Goal: Information Seeking & Learning: Find specific fact

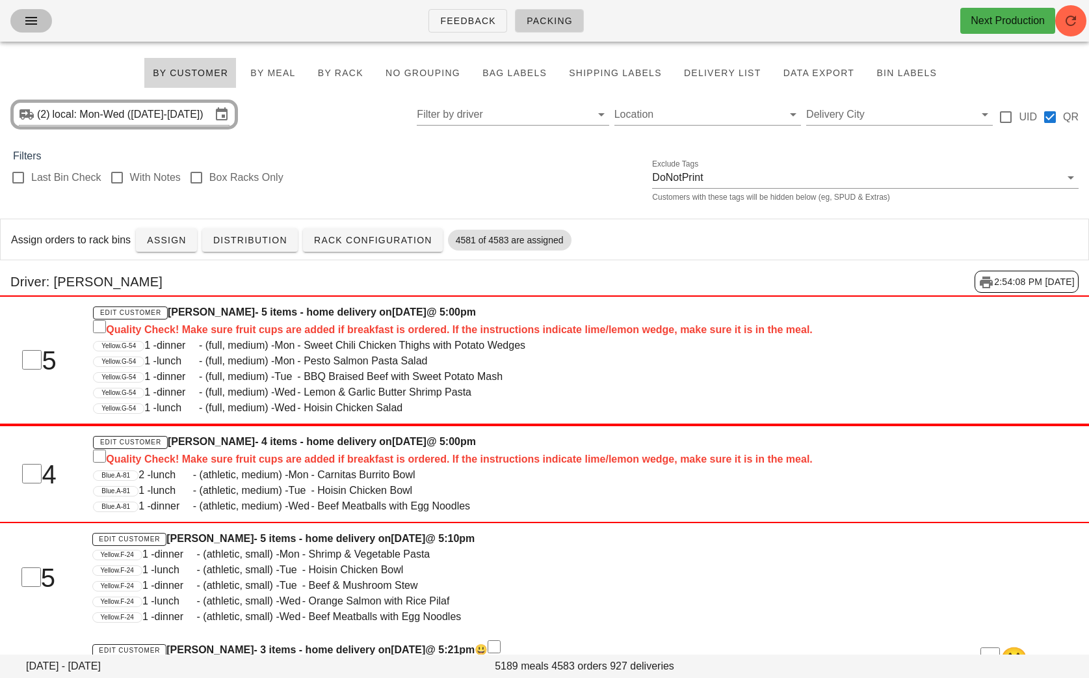
click at [39, 29] on button "button" at bounding box center [31, 20] width 42 height 23
click at [38, 29] on button "button" at bounding box center [31, 20] width 42 height 23
click at [31, 22] on icon "button" at bounding box center [31, 21] width 16 height 16
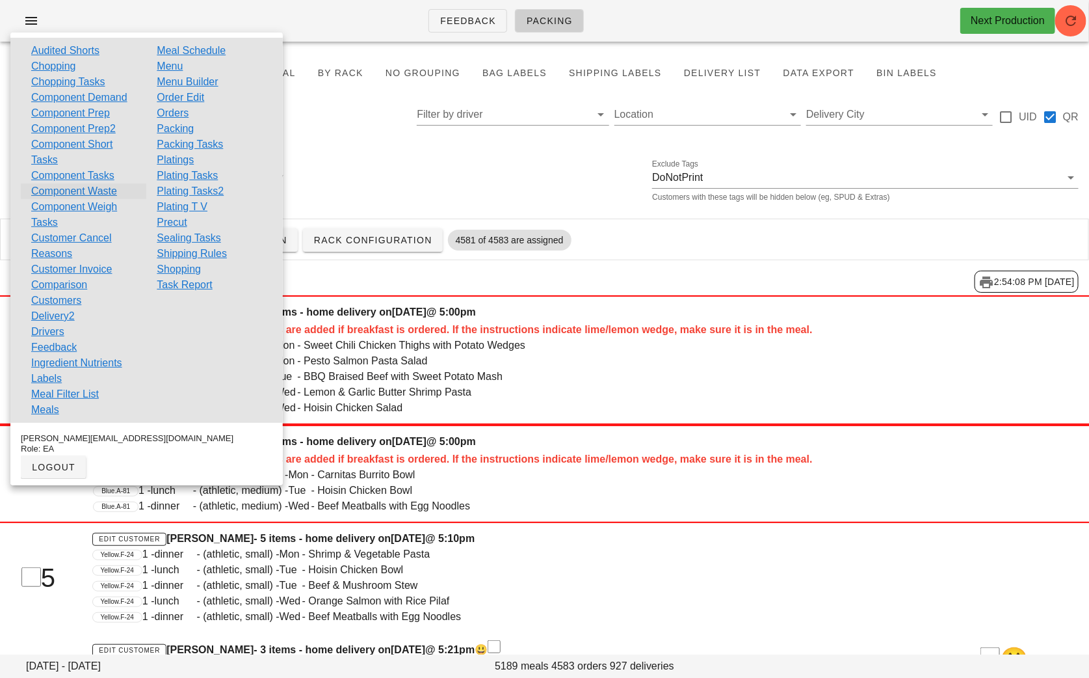
click at [101, 191] on link "Component Waste" at bounding box center [74, 191] width 86 height 16
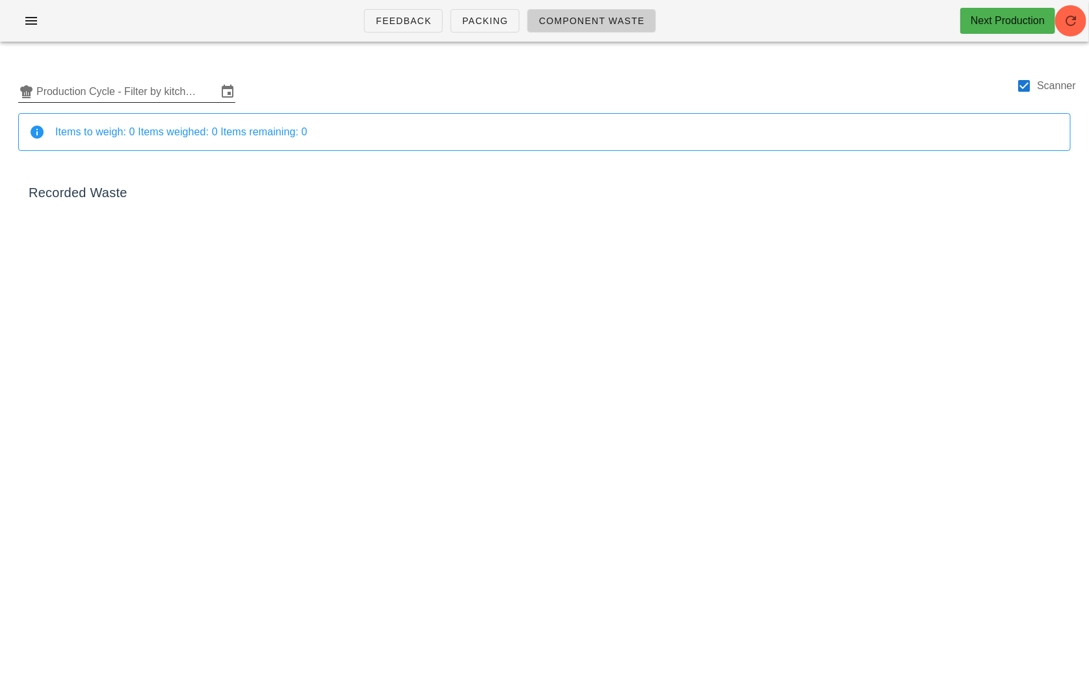
click at [101, 84] on input "Production Cycle - Filter by kitchen production schedules" at bounding box center [126, 91] width 181 height 21
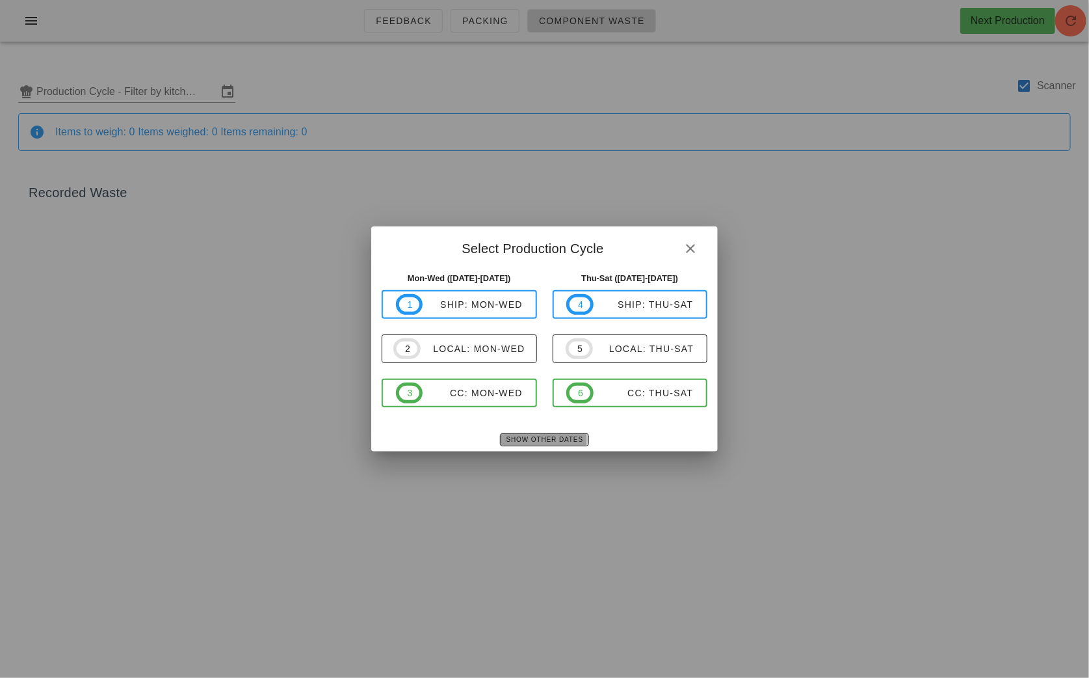
click at [531, 436] on span "Show Other Dates" at bounding box center [544, 439] width 77 height 7
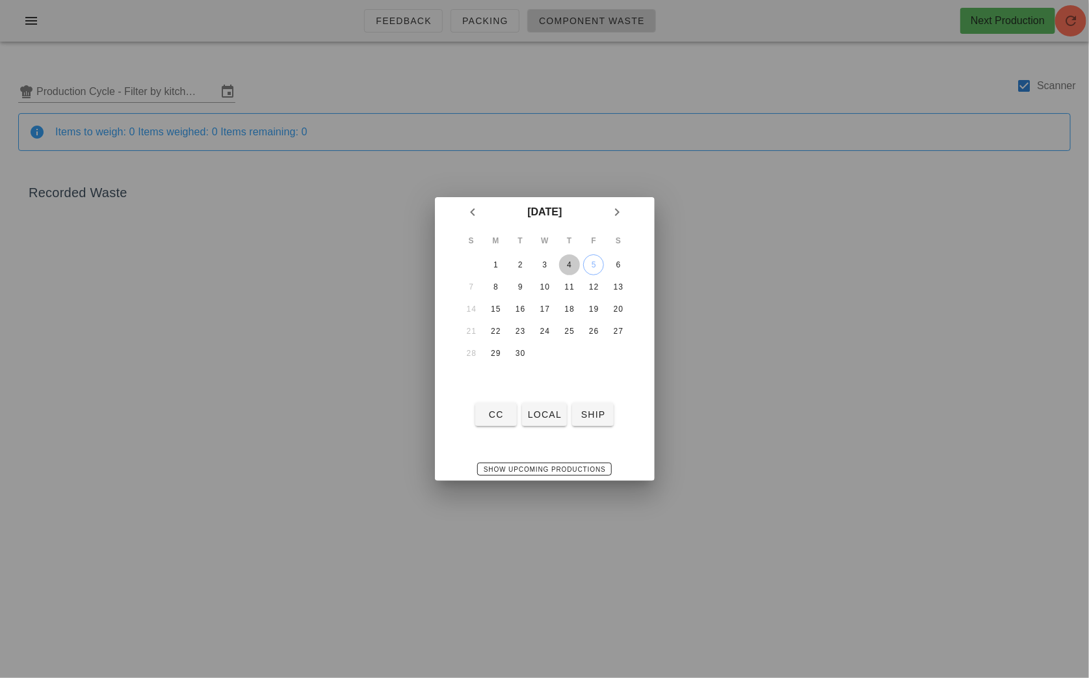
click at [574, 258] on button "4" at bounding box center [569, 264] width 21 height 21
click at [554, 414] on span "local" at bounding box center [544, 414] width 34 height 10
type input "local: Thu-Sat ([DATE]-[DATE])"
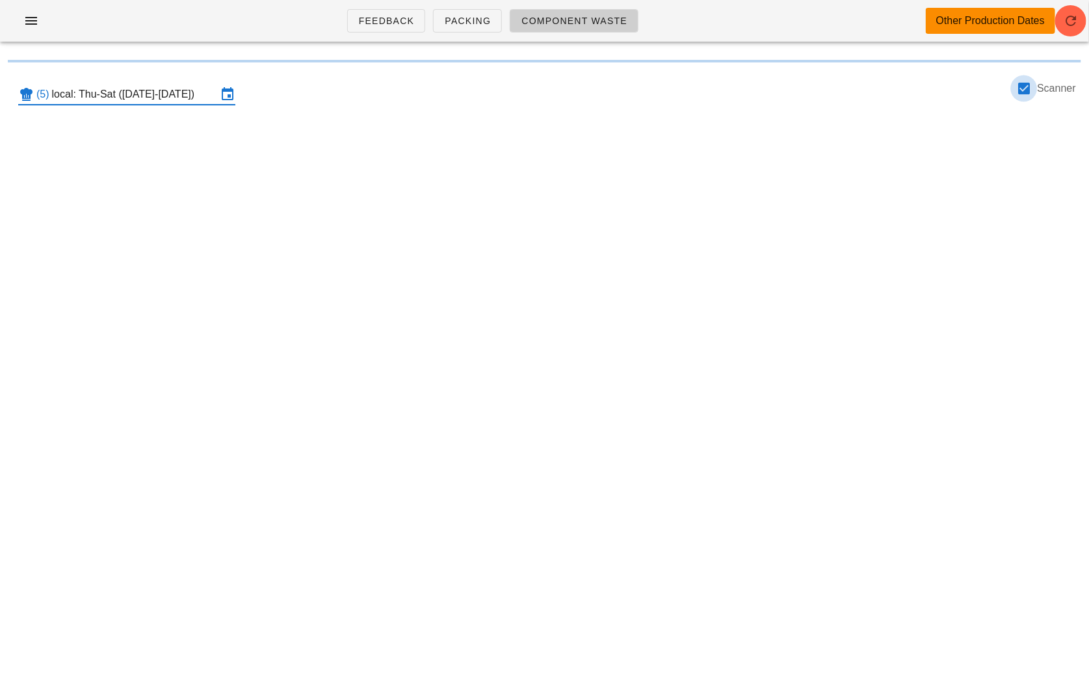
click at [1027, 92] on div at bounding box center [1024, 88] width 22 height 22
checkbox input "false"
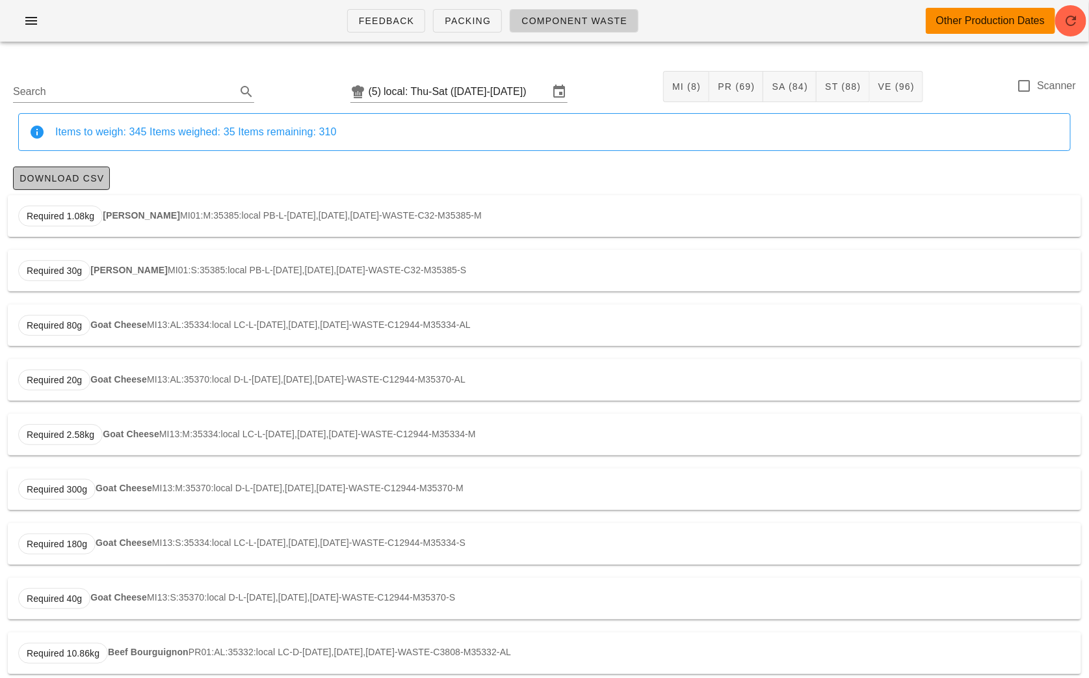
click at [79, 181] on span "Download CSV" at bounding box center [61, 178] width 85 height 10
click at [35, 25] on icon "button" at bounding box center [31, 21] width 16 height 16
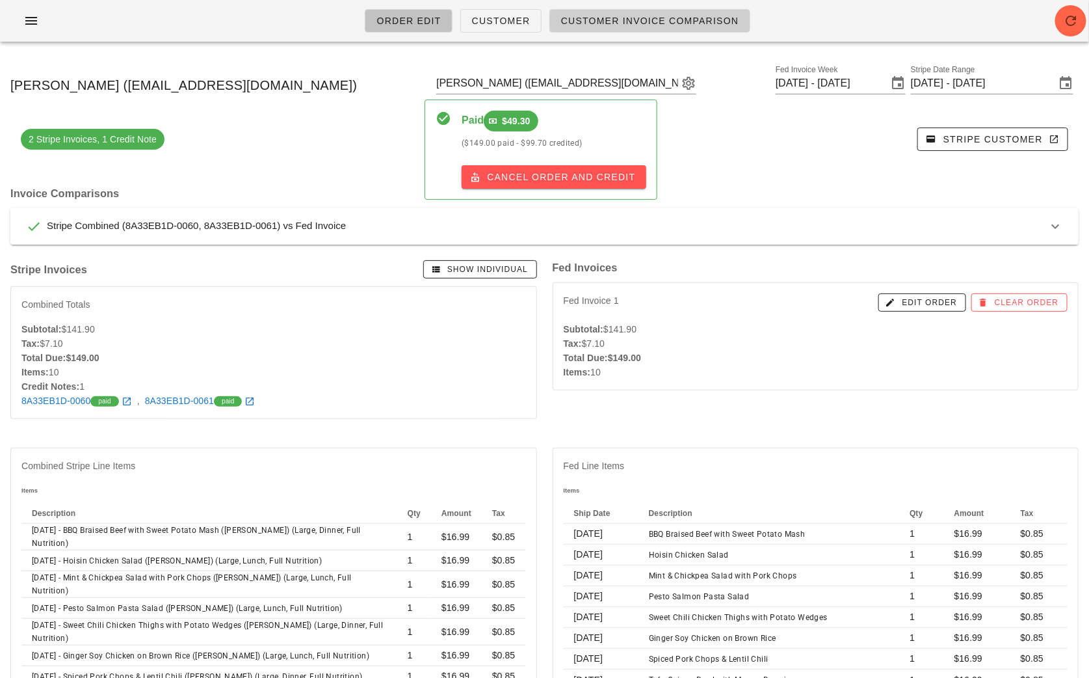
click at [408, 17] on span "Order Edit" at bounding box center [408, 21] width 65 height 10
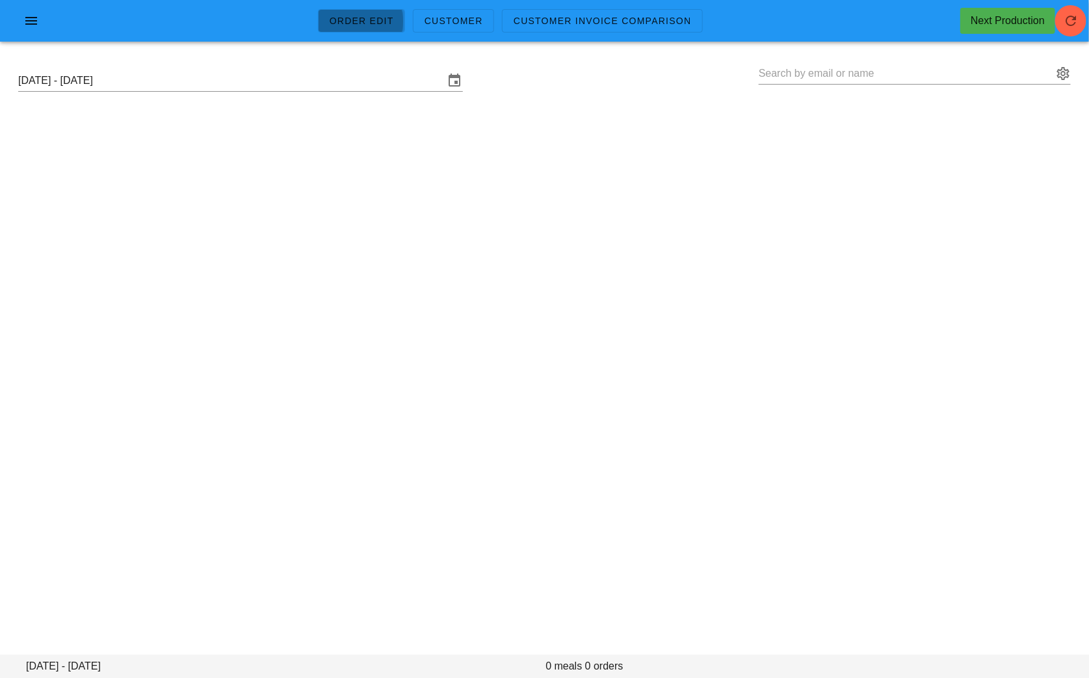
type input "[PERSON_NAME] ([EMAIL_ADDRESS][DOMAIN_NAME])"
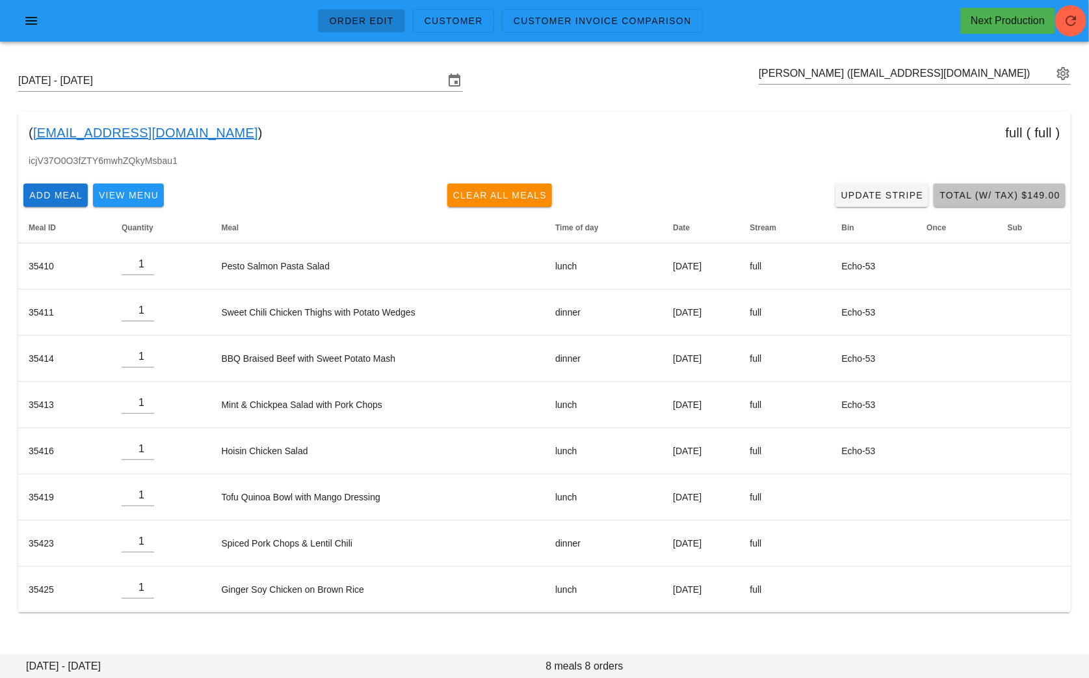
click at [979, 200] on span "Total (w/ Tax) $149.00" at bounding box center [1000, 195] width 122 height 10
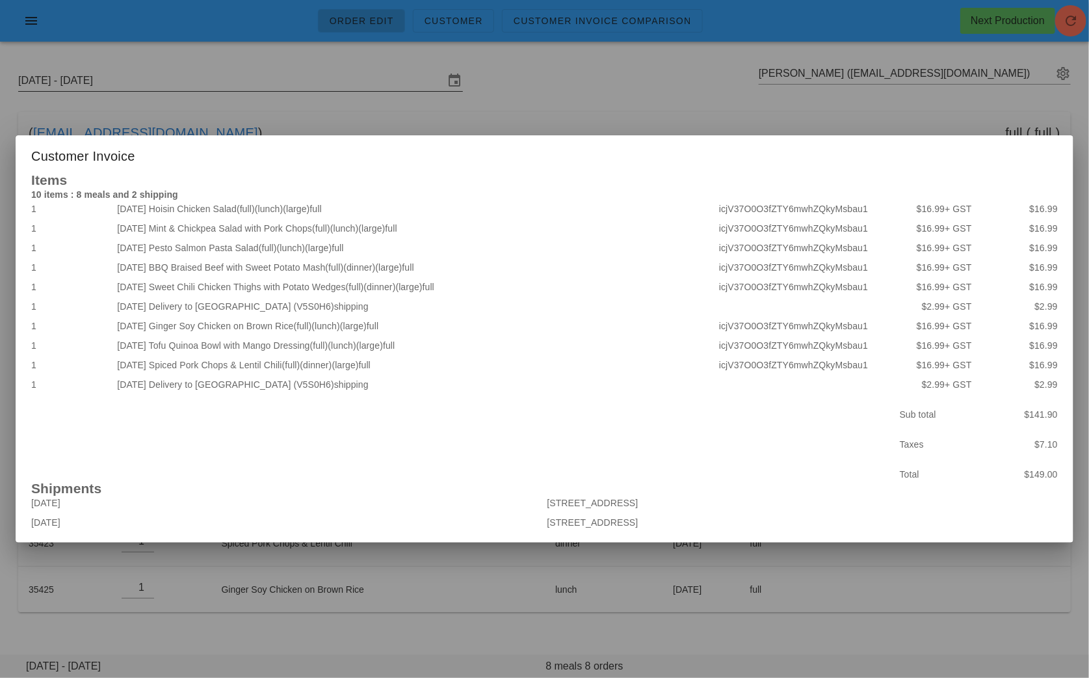
click at [165, 90] on div at bounding box center [544, 339] width 1089 height 678
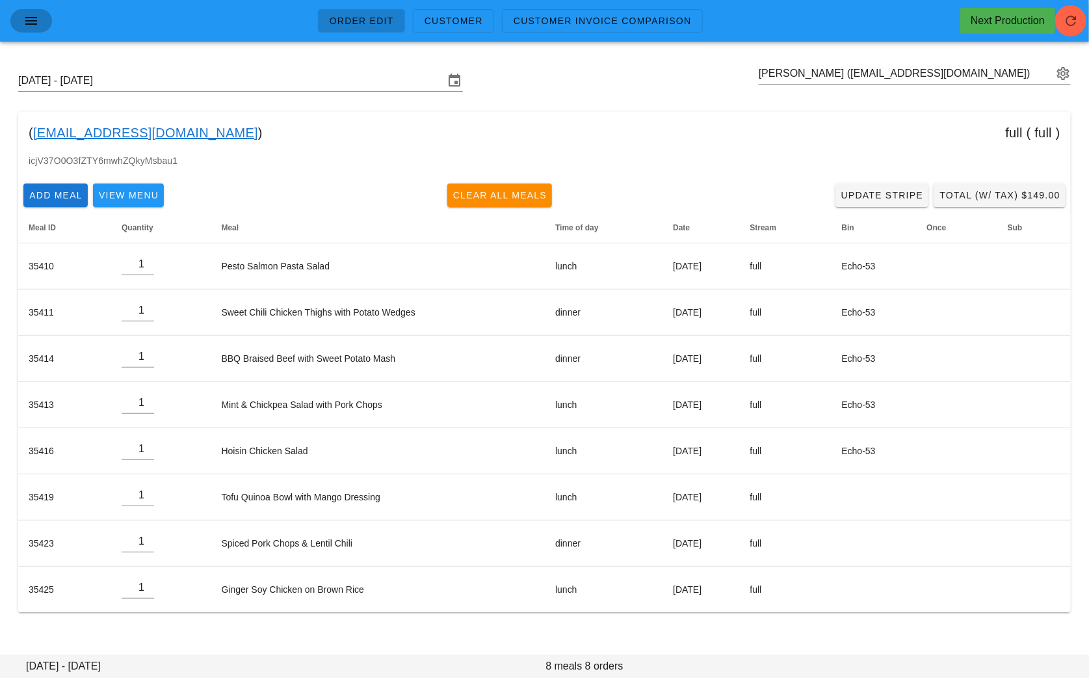
click at [33, 28] on button "button" at bounding box center [31, 20] width 42 height 23
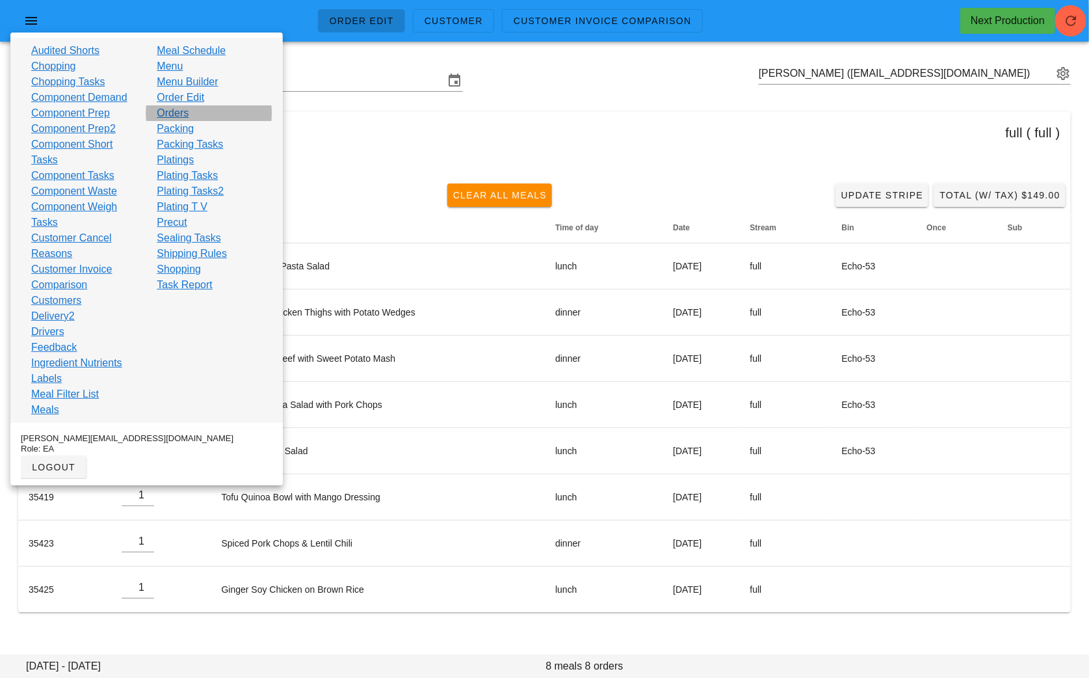
click at [186, 110] on link "Orders" at bounding box center [173, 113] width 32 height 16
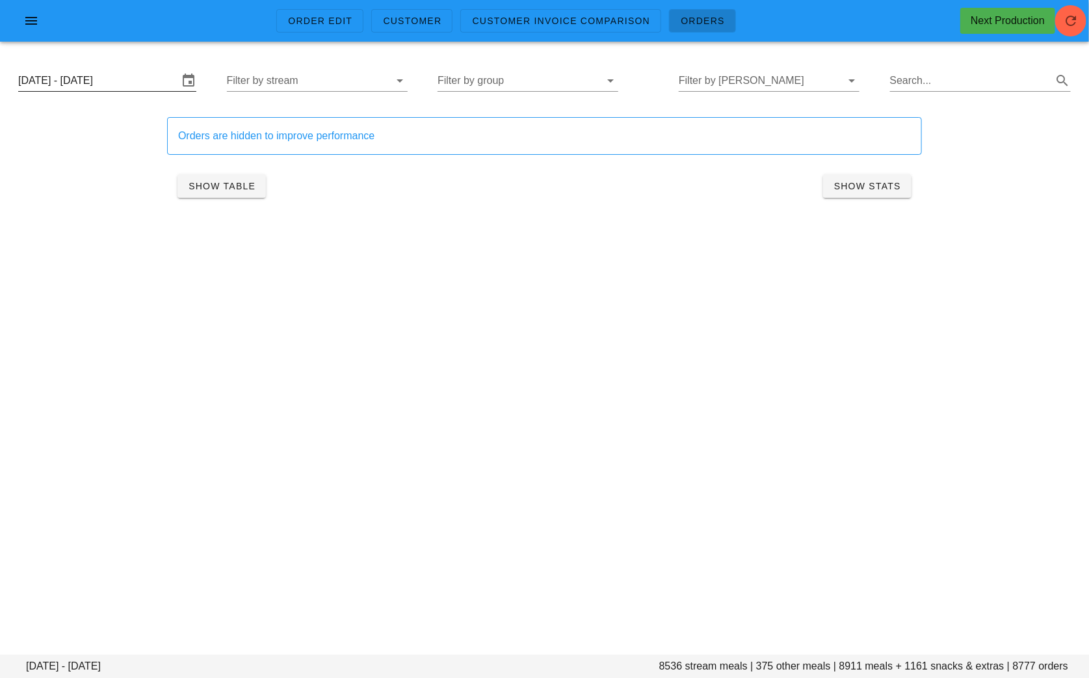
click at [142, 85] on input "Sunday September 7 - Saturday September 13" at bounding box center [98, 80] width 160 height 21
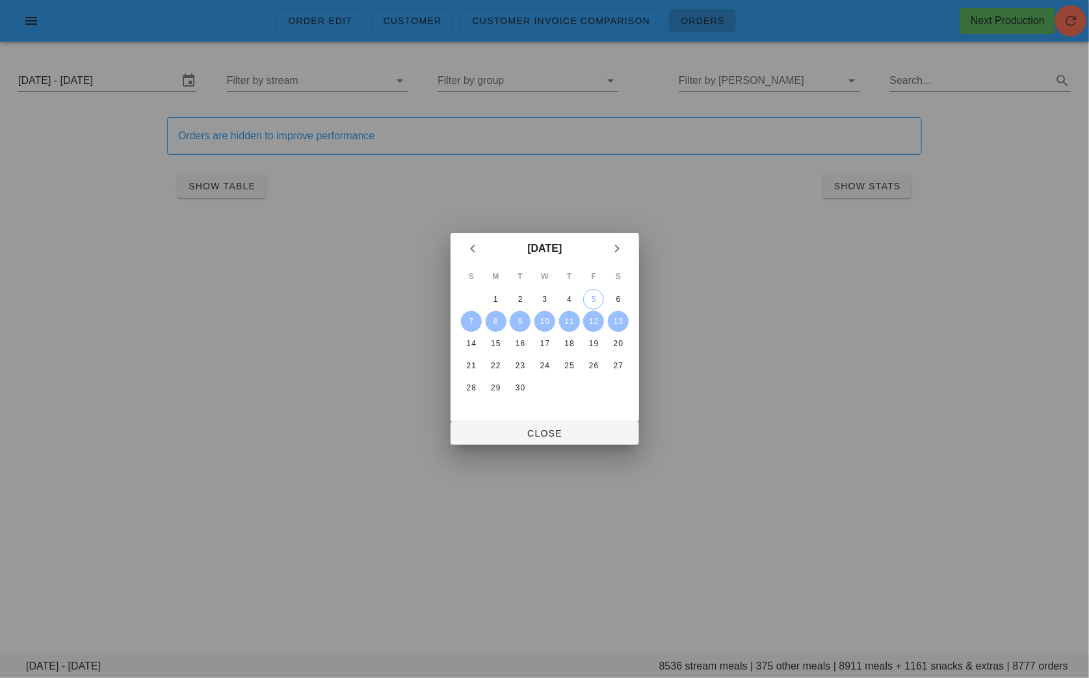
click at [484, 256] on div "[DATE]" at bounding box center [544, 248] width 121 height 26
click at [476, 252] on icon "Previous month" at bounding box center [473, 249] width 16 height 16
click at [594, 384] on div "29" at bounding box center [593, 387] width 21 height 9
click at [616, 245] on icon "Next month" at bounding box center [617, 249] width 16 height 16
click at [572, 298] on div "4" at bounding box center [569, 299] width 21 height 9
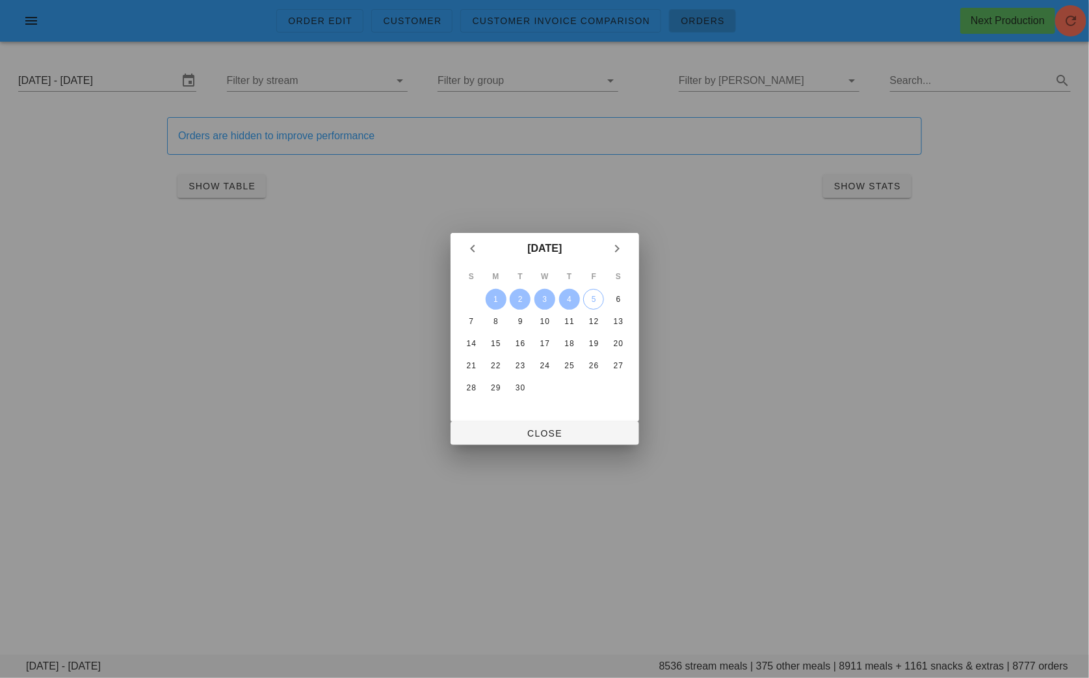
click at [579, 417] on div "S M T W T F S 1 2 3 4 5 6 7 8 9 10 11 12 13 14 15 16 17 18 19 20 21 22 23 24 25…" at bounding box center [545, 342] width 189 height 157
click at [579, 428] on span "Close" at bounding box center [545, 433] width 168 height 10
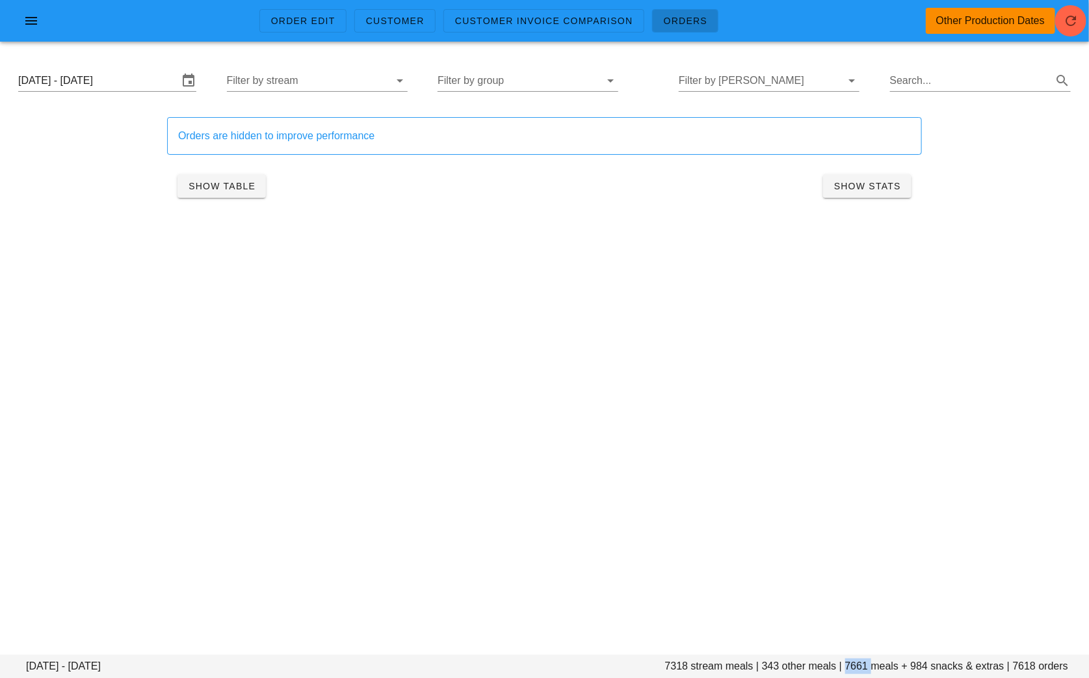
drag, startPoint x: 872, startPoint y: 665, endPoint x: 847, endPoint y: 665, distance: 25.4
click at [847, 665] on footer "Friday August 29 - Thursday September 4 7318 stream meals | 343 other meals | 7…" at bounding box center [544, 665] width 1089 height 23
copy footer "7661"
click at [39, 31] on button "button" at bounding box center [31, 20] width 42 height 23
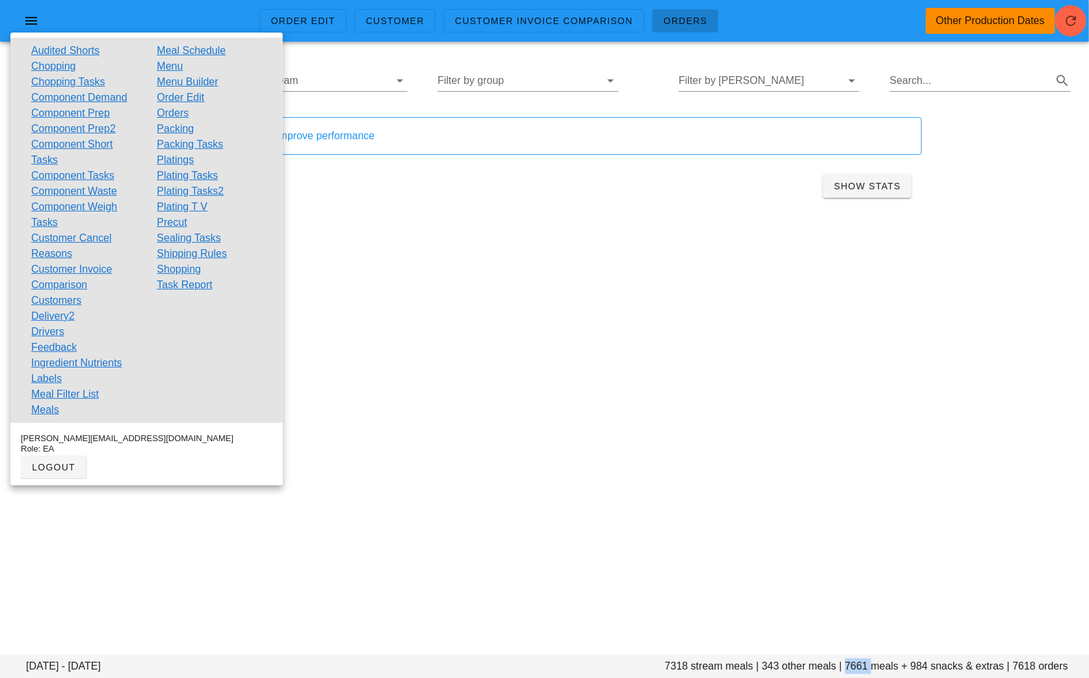
click at [57, 297] on link "Customers" at bounding box center [56, 301] width 50 height 16
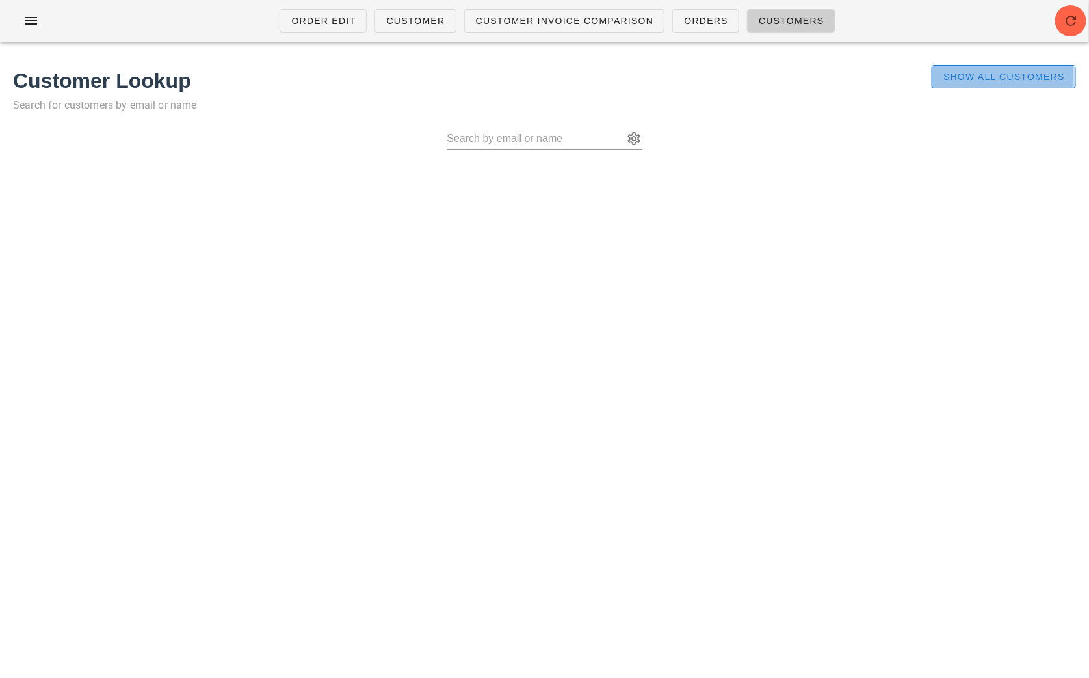
click at [993, 82] on span "Show All Customers" at bounding box center [1004, 77] width 122 height 10
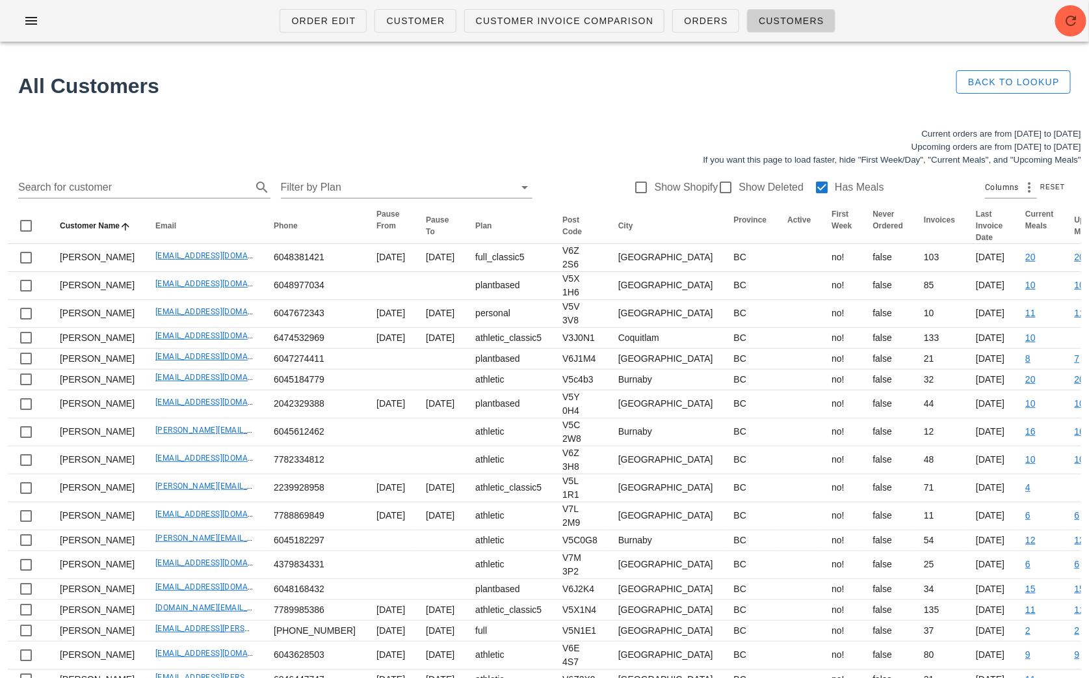
click at [396, 176] on div "Search for customer Filter by Plan Show Shopify Show Deleted Has Meals Columns …" at bounding box center [545, 187] width 1074 height 42
click at [399, 185] on input "Filter by Plan" at bounding box center [397, 187] width 232 height 21
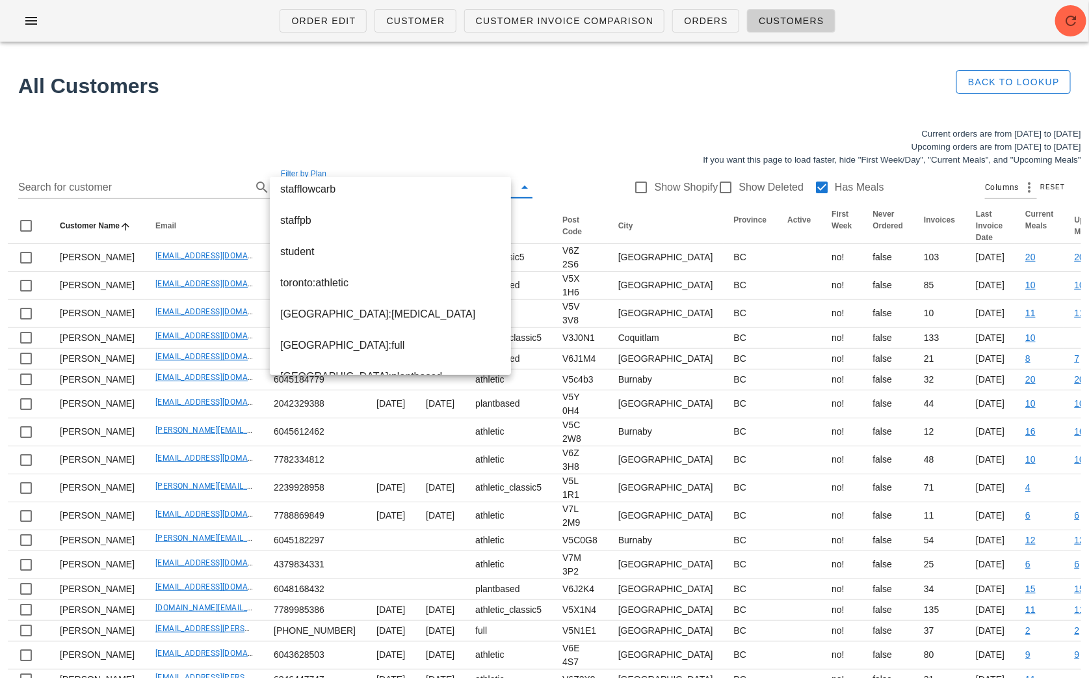
scroll to position [670, 0]
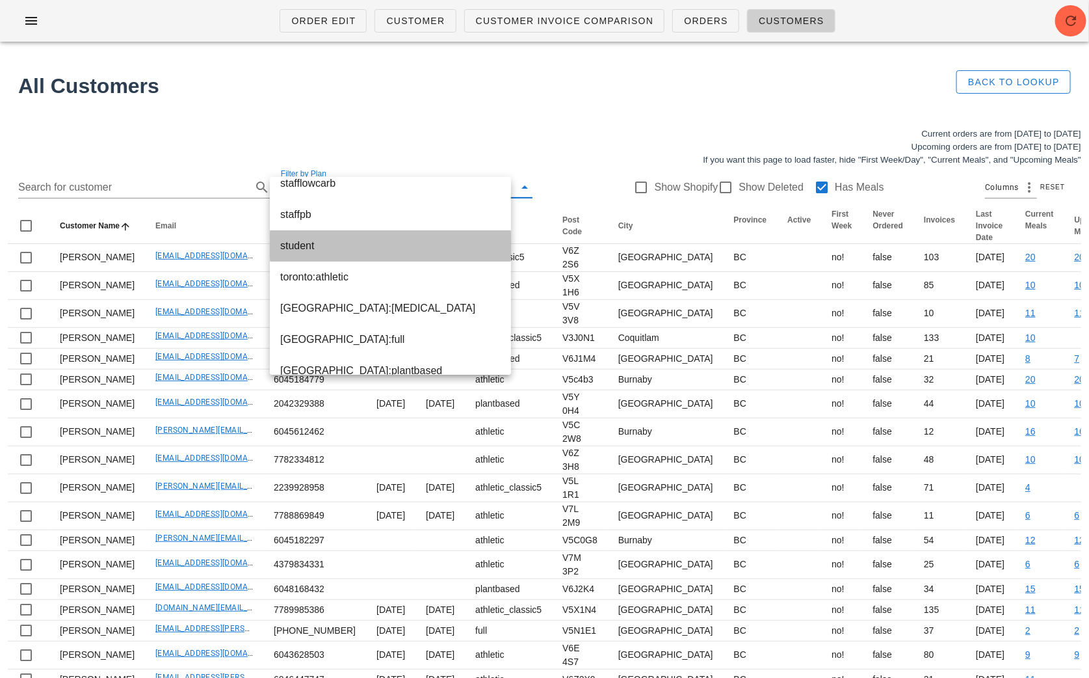
click at [351, 253] on div "student" at bounding box center [390, 246] width 220 height 28
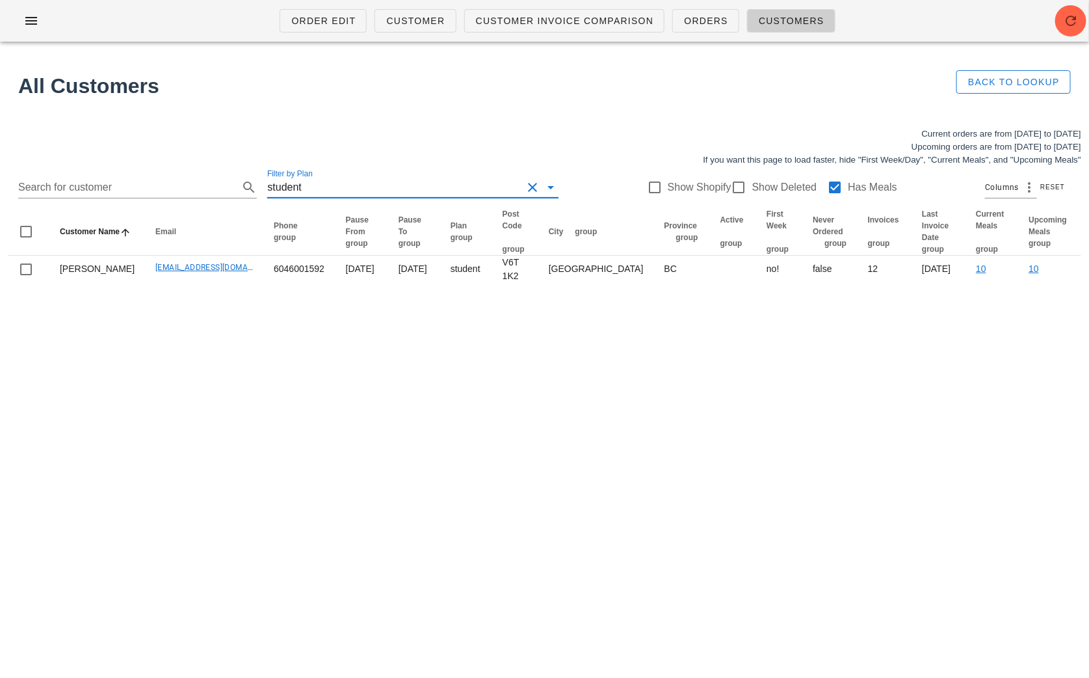
click at [828, 186] on div at bounding box center [835, 187] width 22 height 22
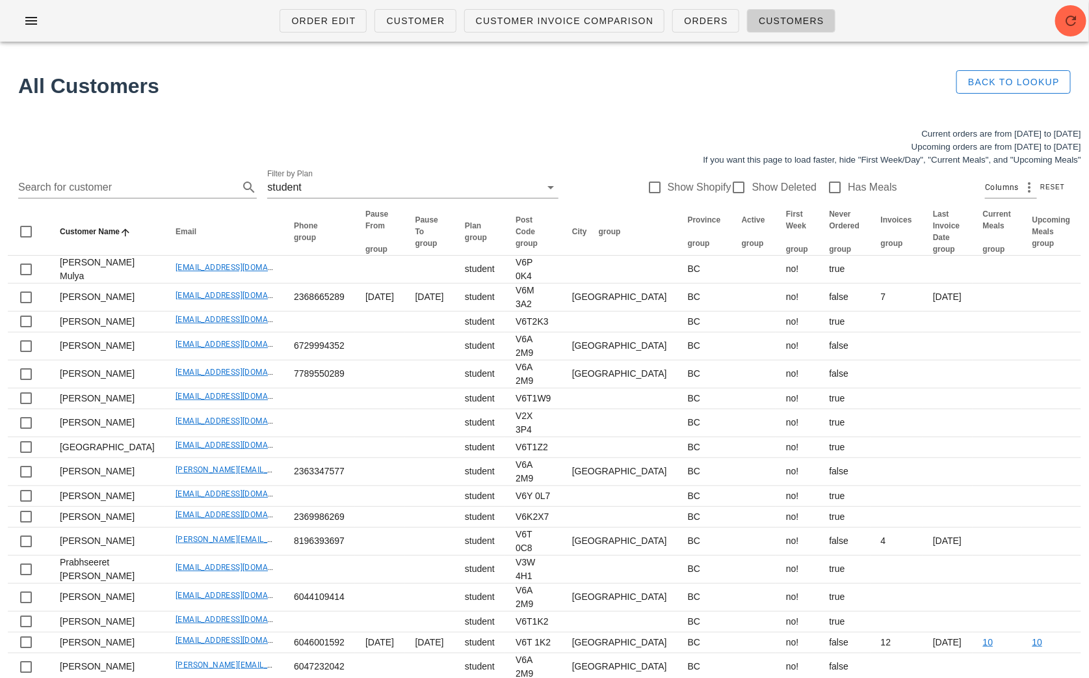
scroll to position [98, 0]
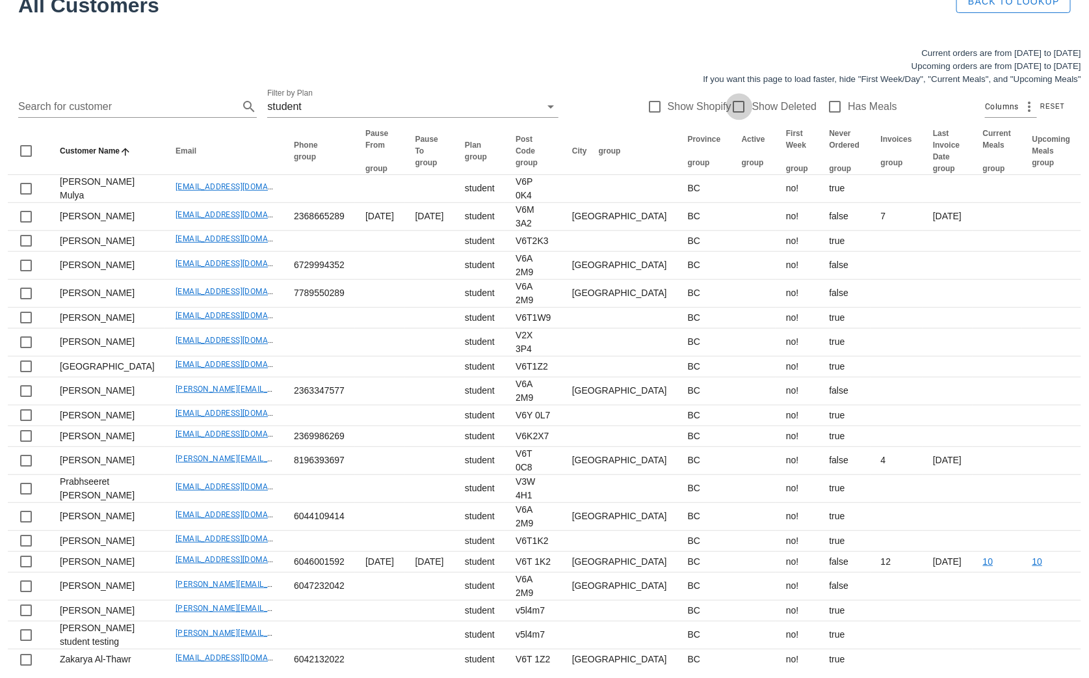
click at [732, 96] on div at bounding box center [739, 107] width 22 height 22
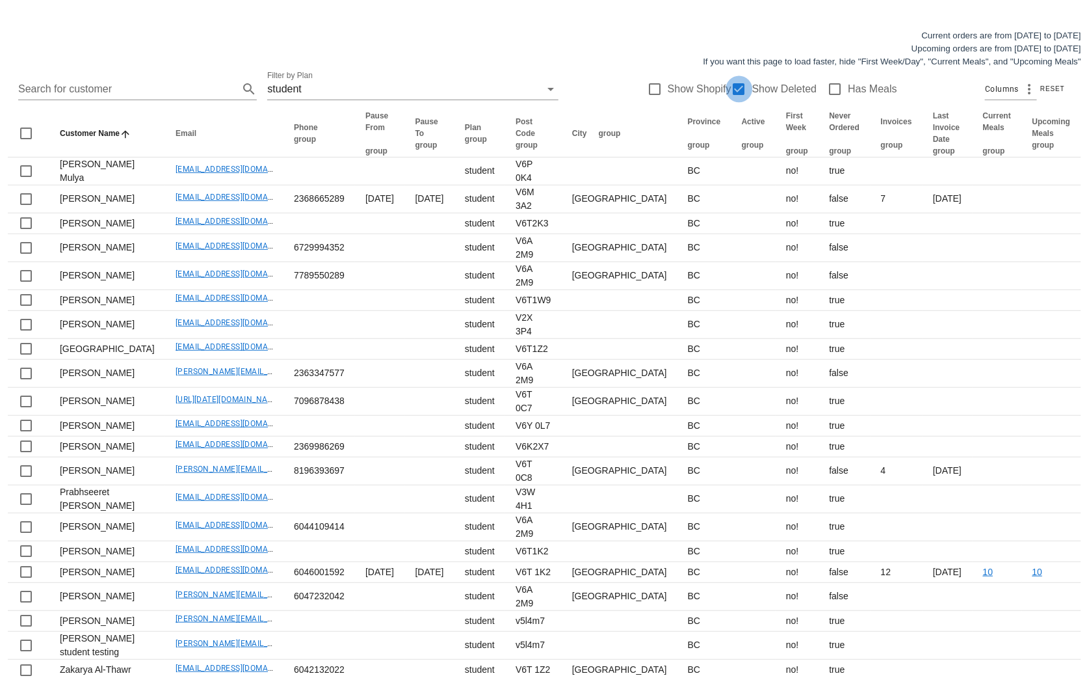
checkbox input "true"
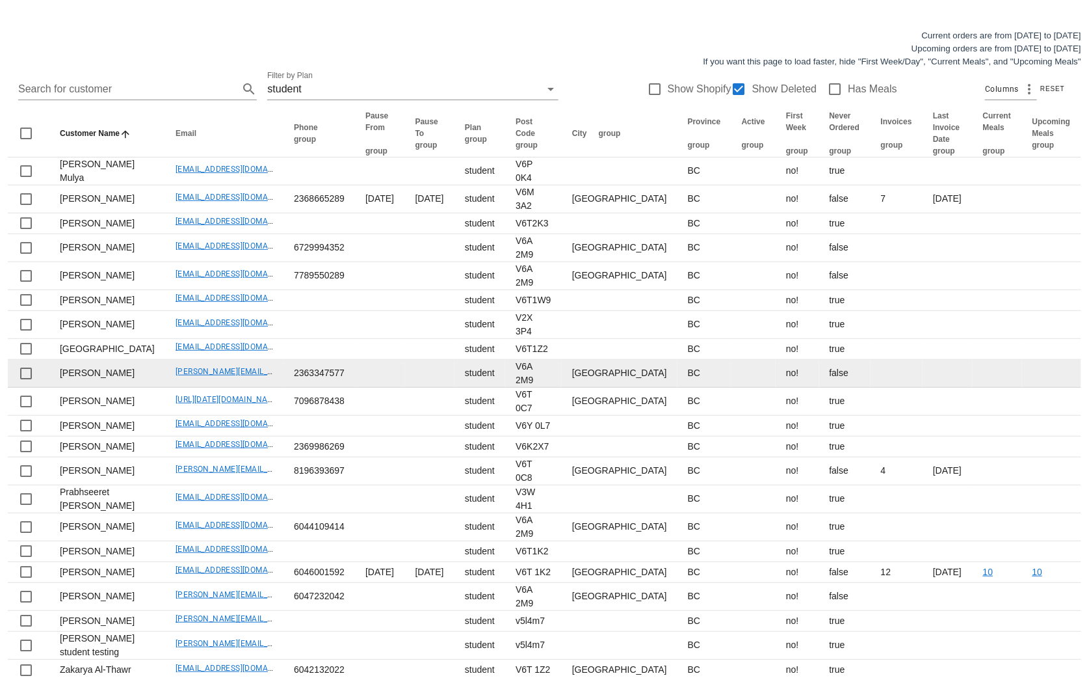
scroll to position [126, 0]
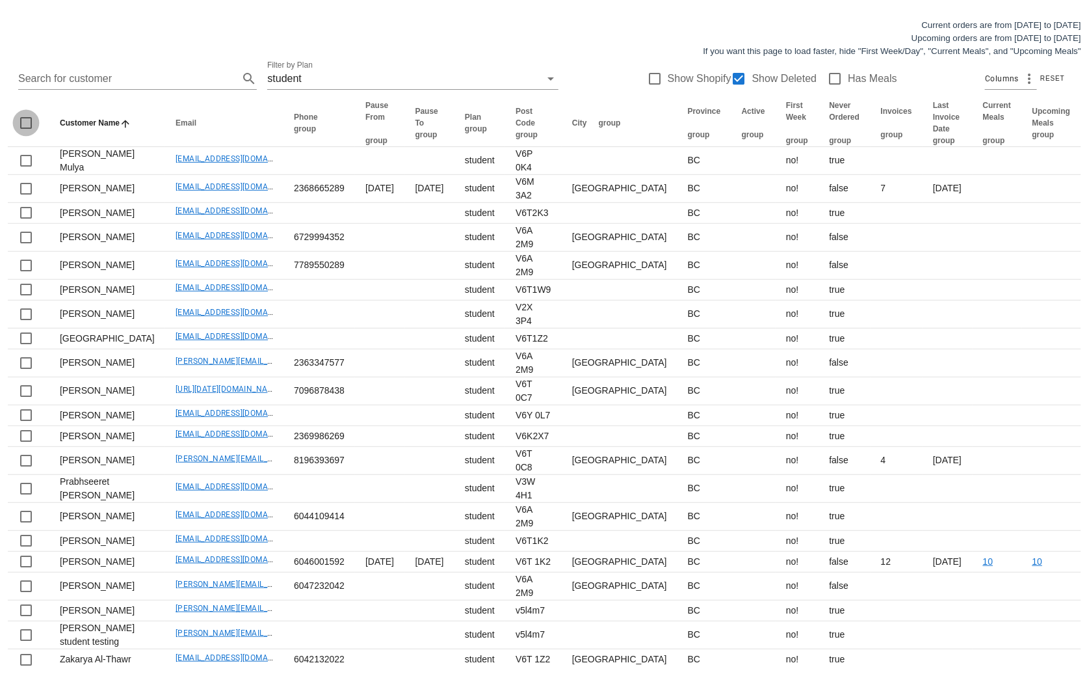
click at [26, 112] on div at bounding box center [26, 123] width 22 height 22
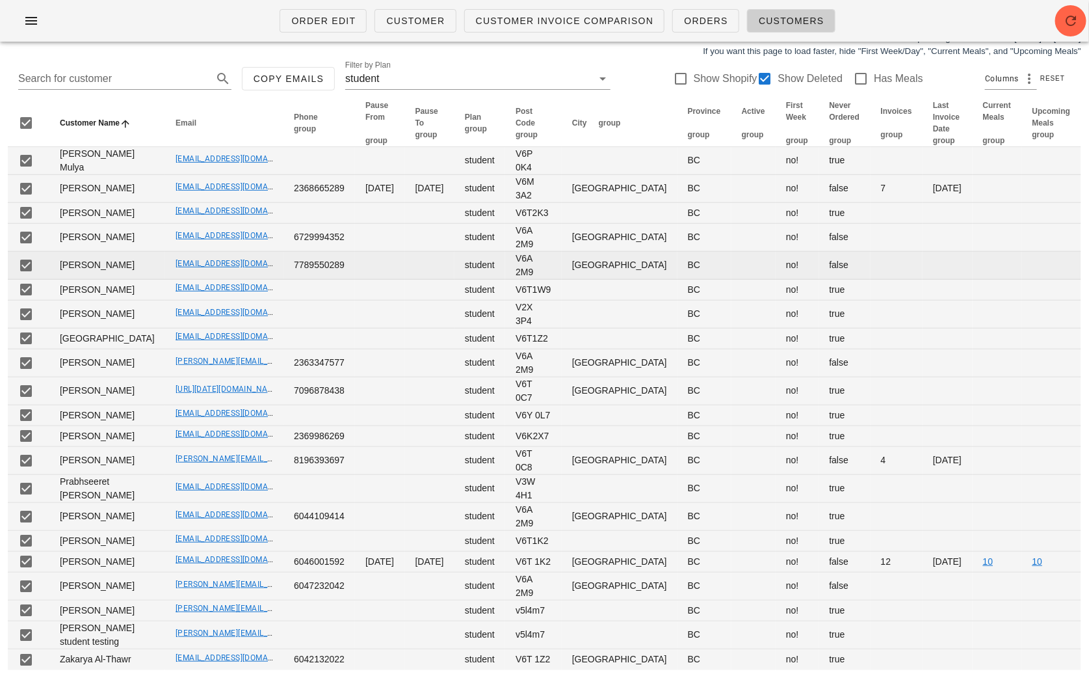
scroll to position [0, 0]
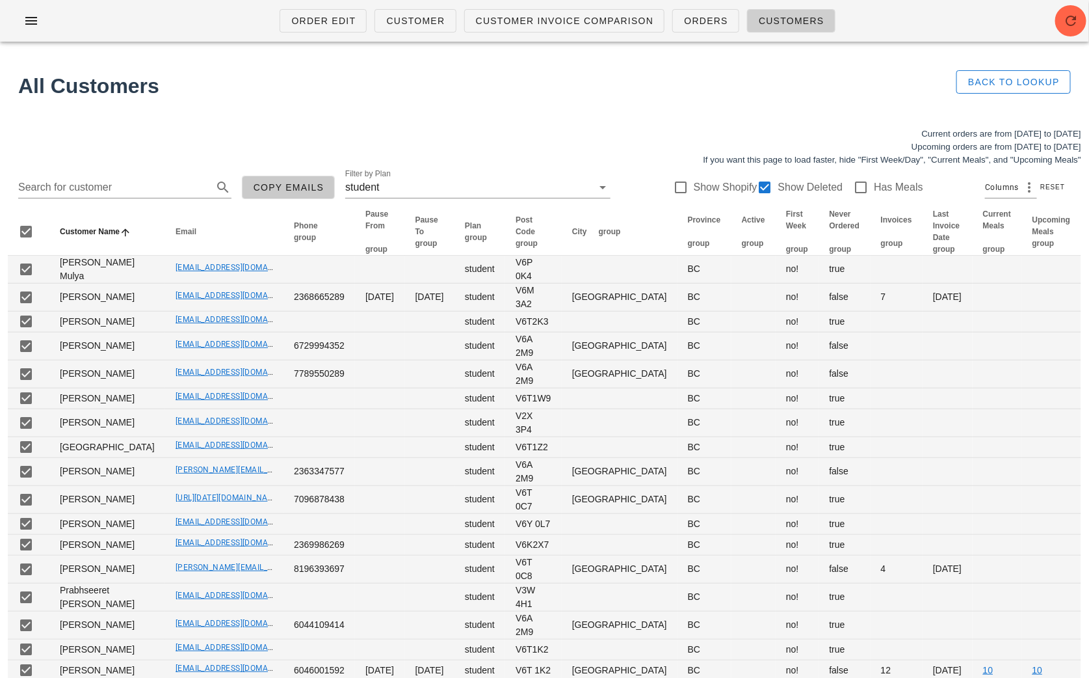
click at [280, 182] on span "Copy Emails" at bounding box center [289, 187] width 72 height 10
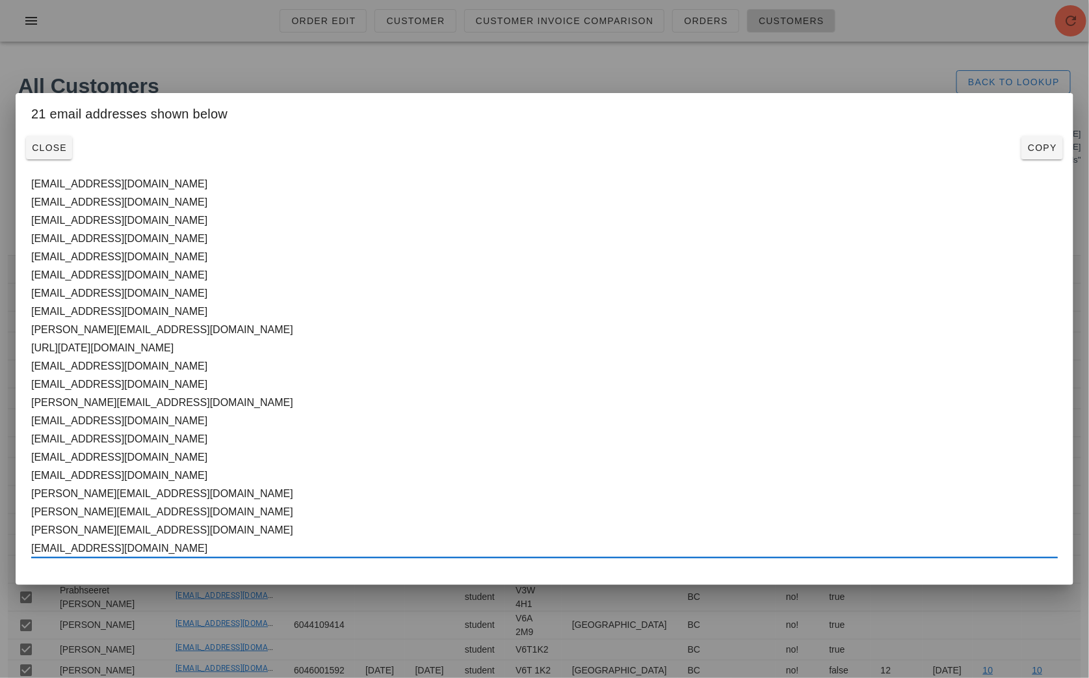
drag, startPoint x: 34, startPoint y: 183, endPoint x: 201, endPoint y: 544, distance: 397.1
click at [201, 544] on textarea "pmulya22@student.ubc.ca codyt058@student.ubc.ca espindle@student.ubc.ca cummins…" at bounding box center [544, 366] width 1027 height 382
